Goal: Task Accomplishment & Management: Complete application form

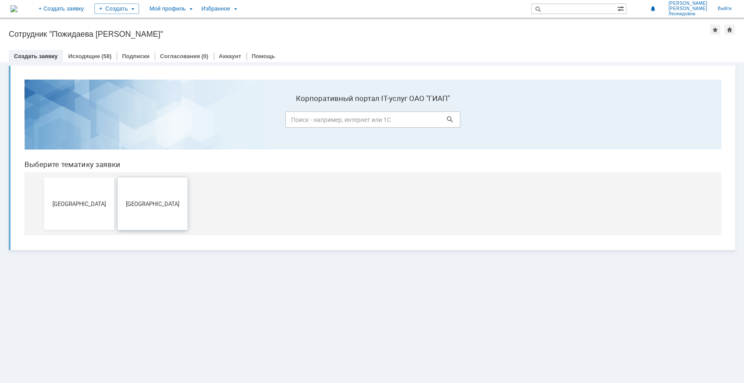
click at [159, 197] on button "[GEOGRAPHIC_DATA]" at bounding box center [153, 203] width 70 height 52
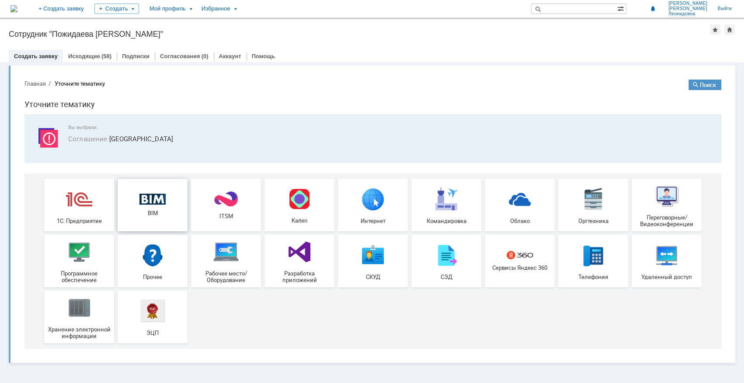
click at [149, 195] on img at bounding box center [152, 199] width 26 height 11
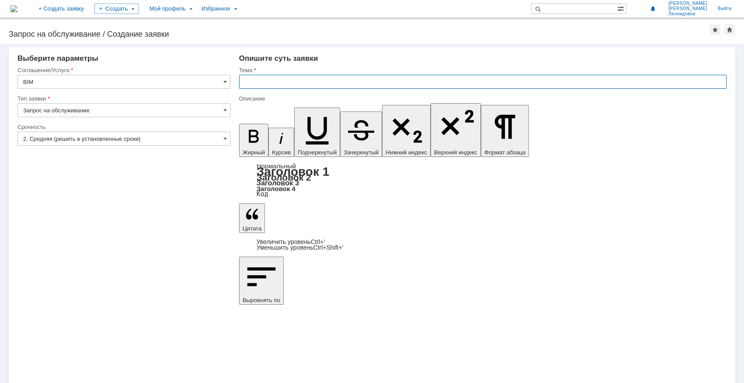
click at [259, 83] on input "text" at bounding box center [482, 82] width 487 height 14
click at [312, 77] on input "шаровой клапан" at bounding box center [482, 82] width 487 height 14
type input "шаровой клапан 15y;65y;/PN1.6 DN25"
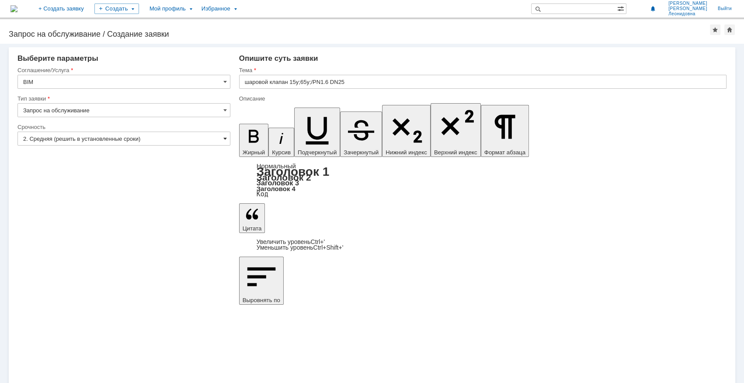
click at [223, 137] on span at bounding box center [224, 138] width 3 height 7
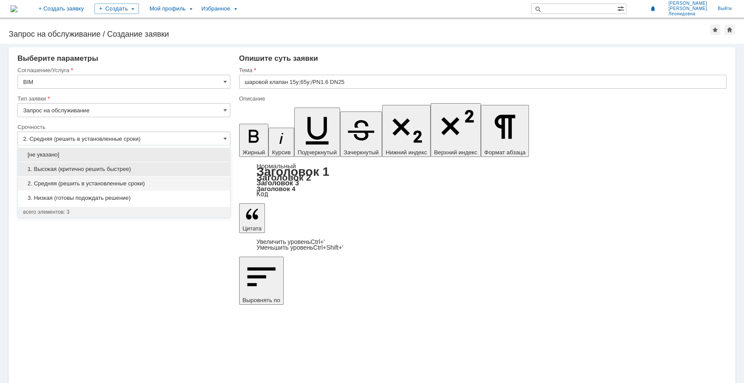
click at [118, 167] on span "1. Высокая (критично решить быстрее)" at bounding box center [123, 169] width 201 height 7
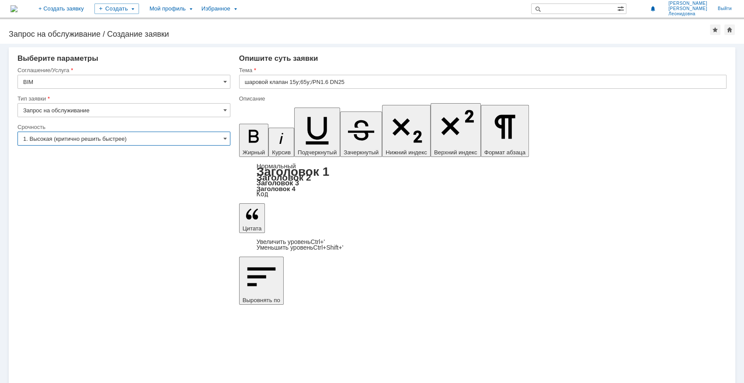
type input "1. Высокая (критично решить быстрее)"
